Goal: Navigation & Orientation: Understand site structure

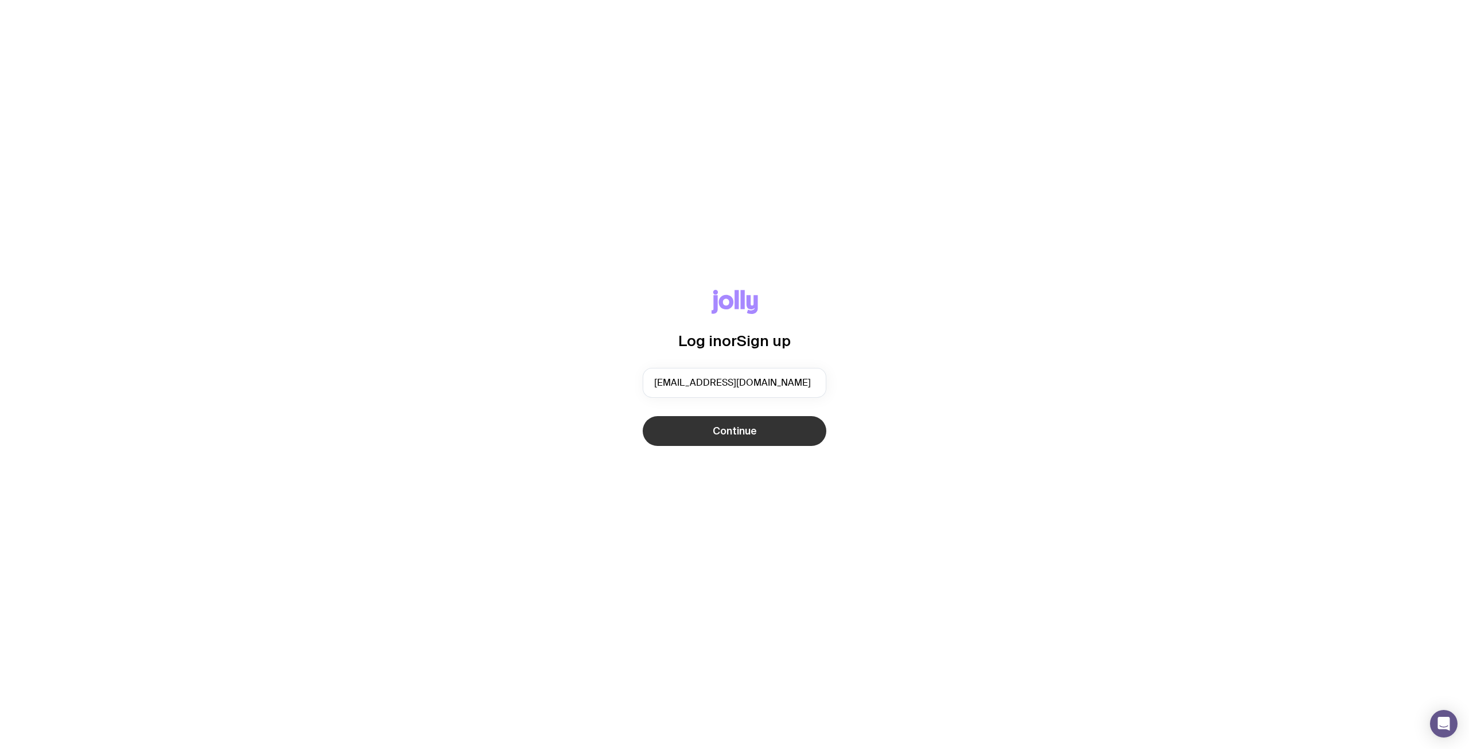
click at [762, 433] on button "Continue" at bounding box center [735, 431] width 184 height 30
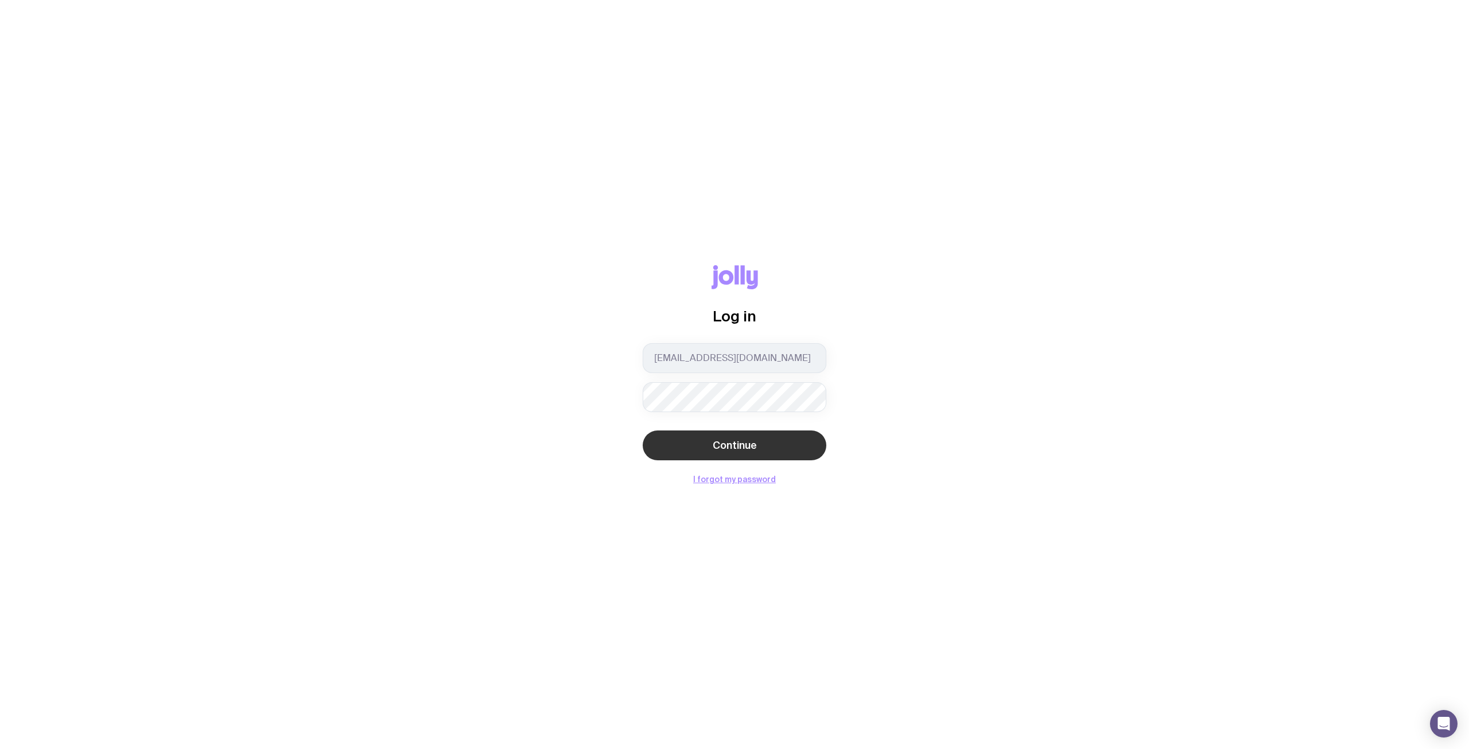
click at [738, 448] on span "Continue" at bounding box center [735, 446] width 44 height 14
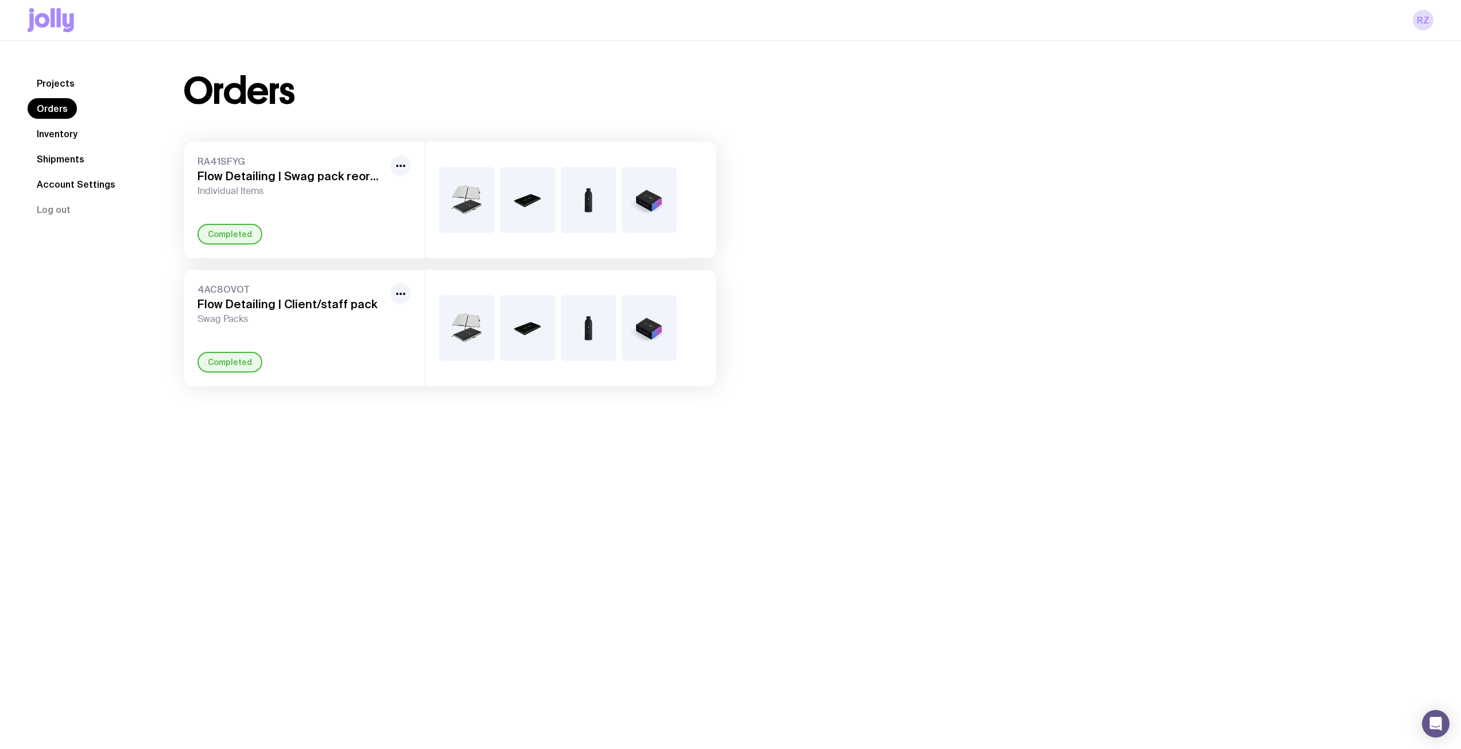
click at [74, 133] on link "Inventory" at bounding box center [57, 133] width 59 height 21
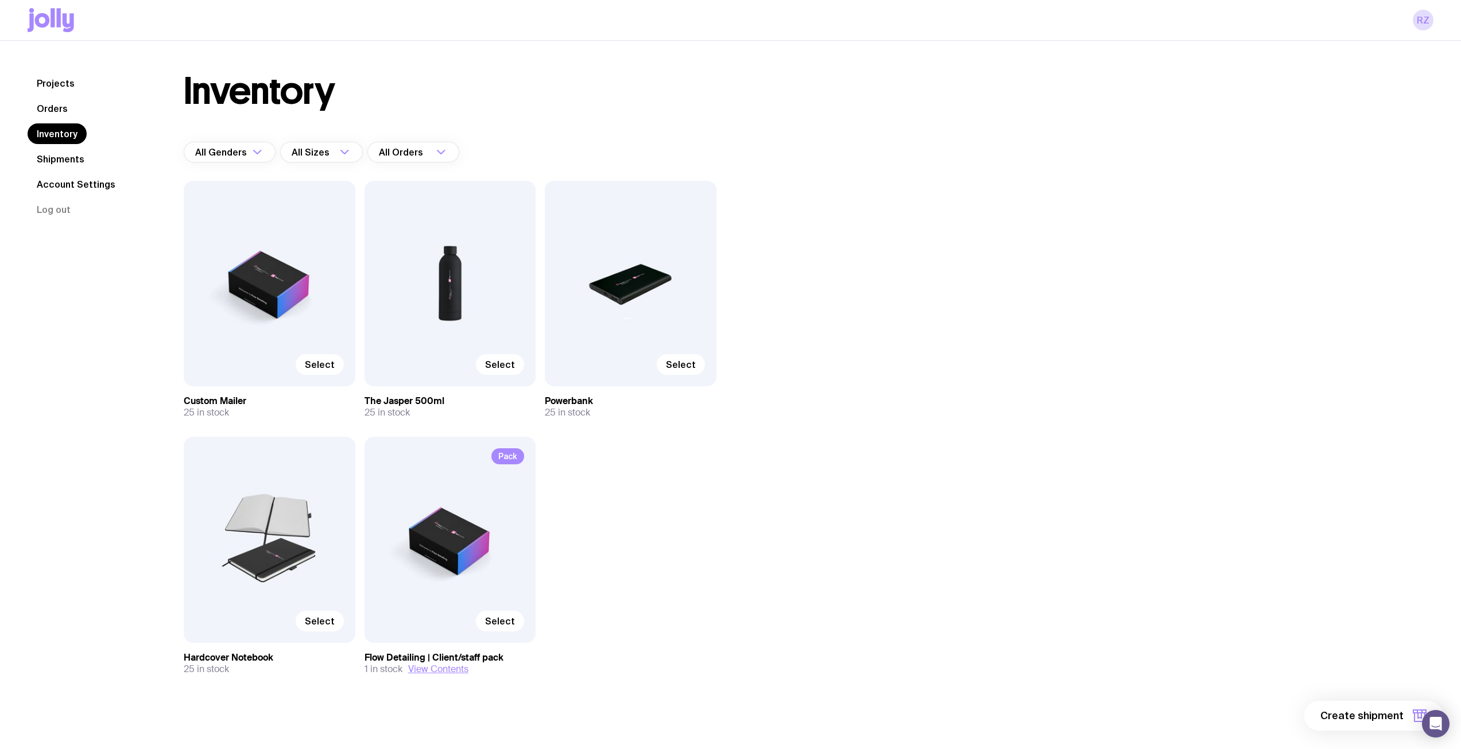
click at [46, 87] on link "Projects" at bounding box center [56, 83] width 56 height 21
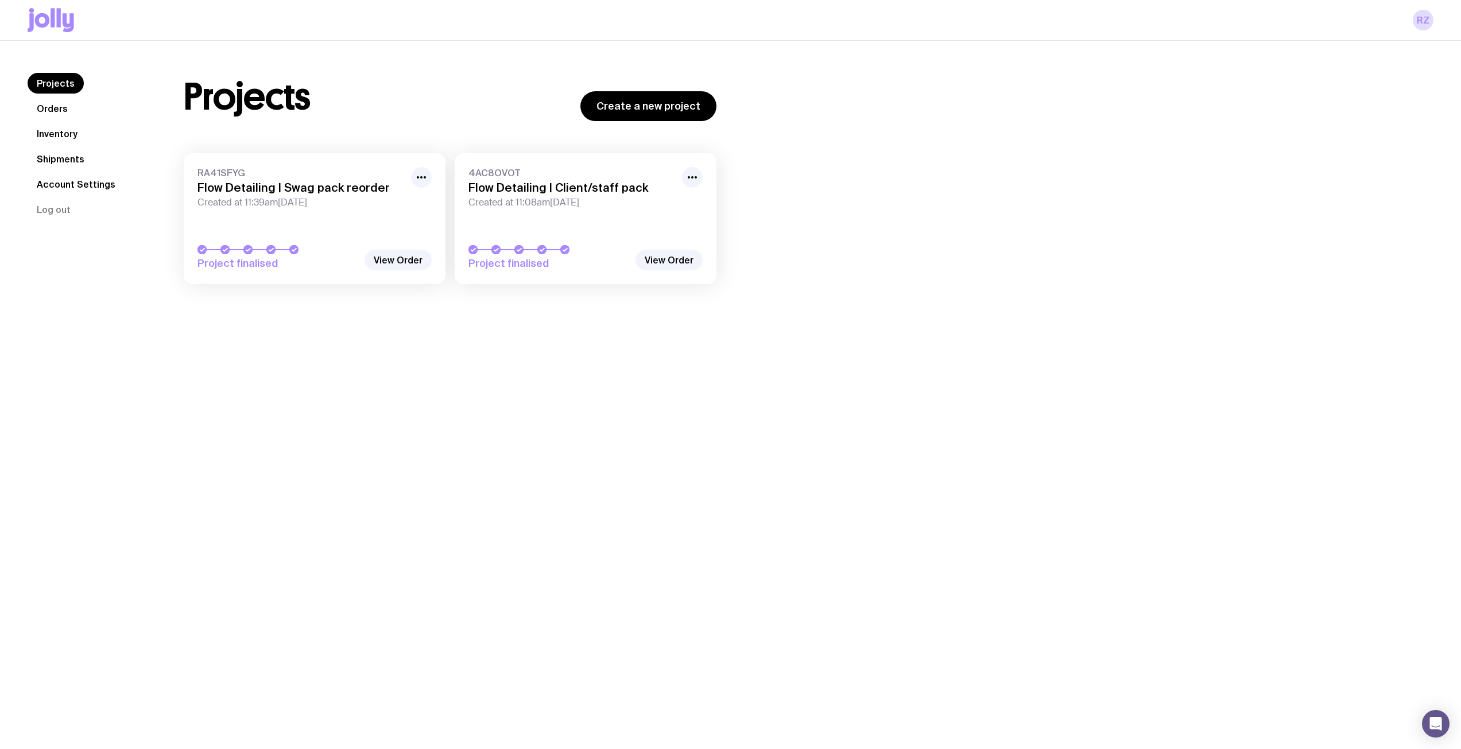
click at [49, 108] on link "Orders" at bounding box center [52, 108] width 49 height 21
